Goal: Task Accomplishment & Management: Manage account settings

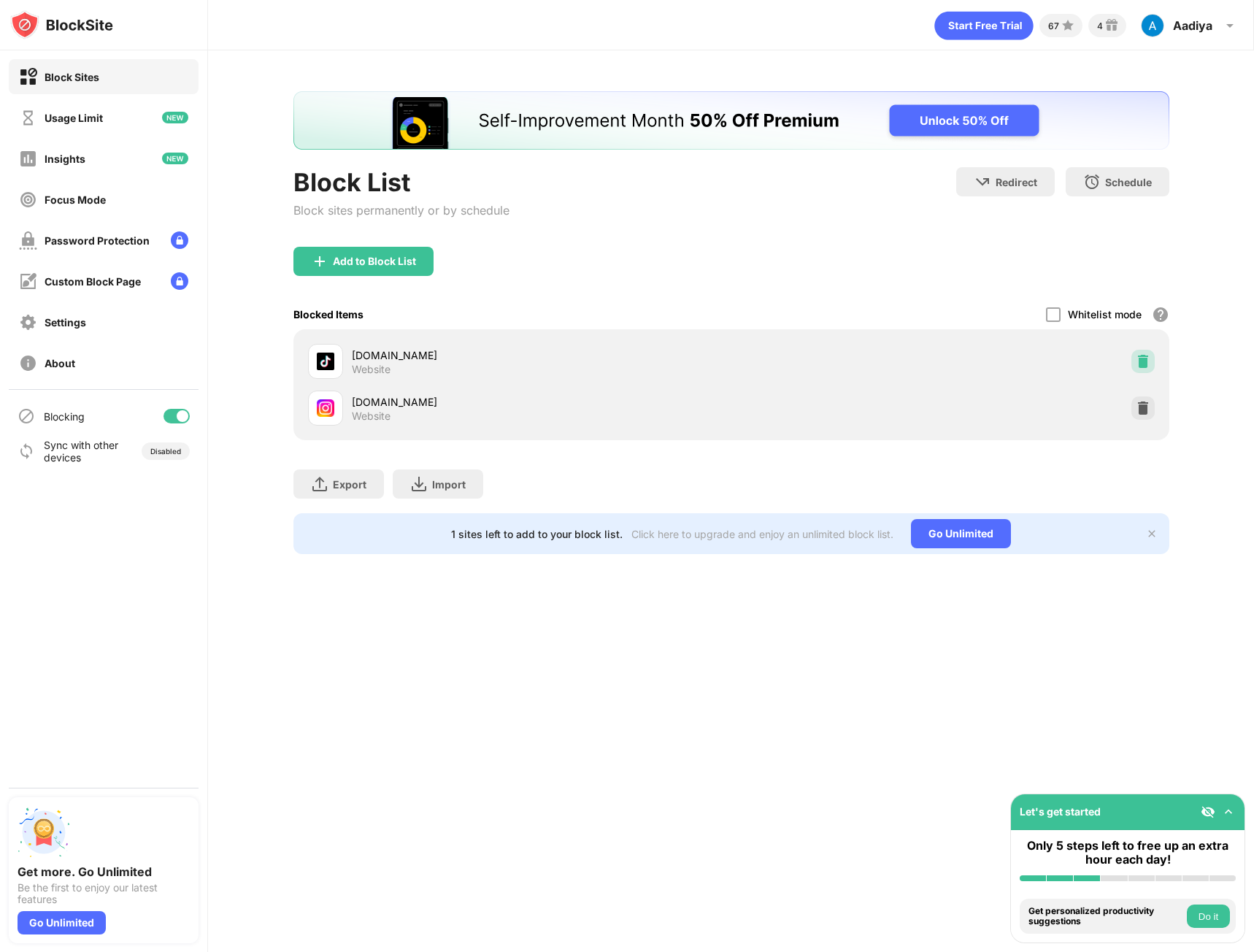
click at [1133, 353] on div at bounding box center [1143, 361] width 23 height 23
click at [1148, 418] on div at bounding box center [1143, 408] width 23 height 23
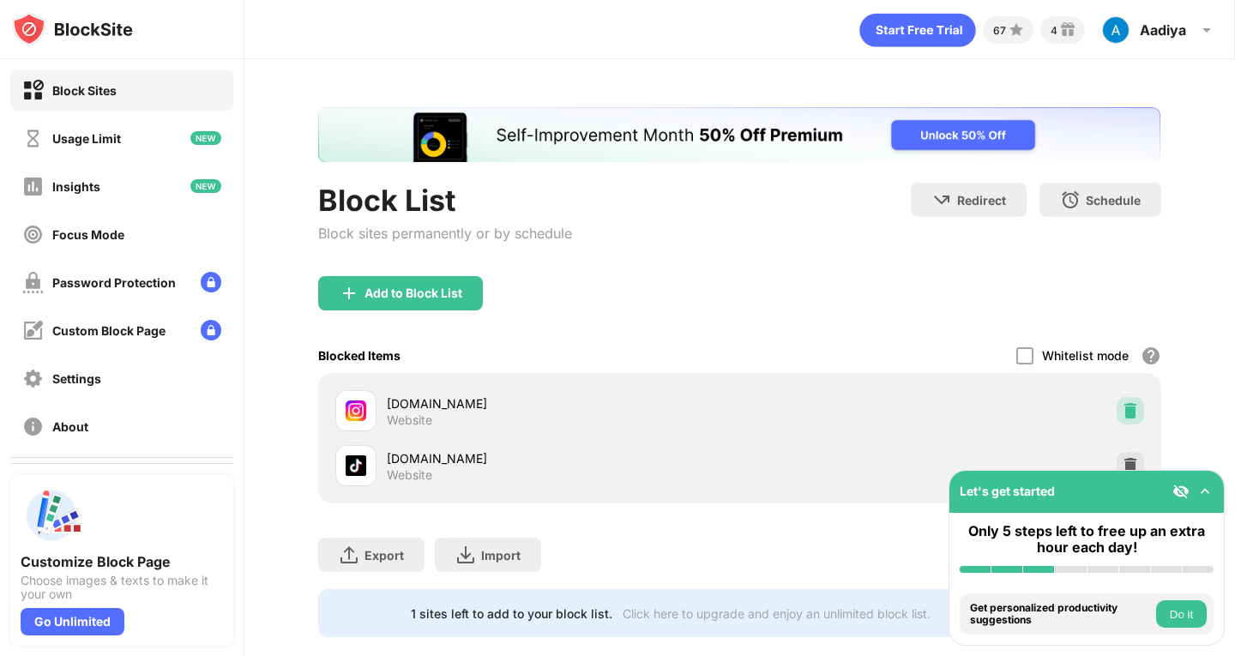
click at [1124, 412] on img at bounding box center [1130, 410] width 17 height 17
